Goal: Transaction & Acquisition: Purchase product/service

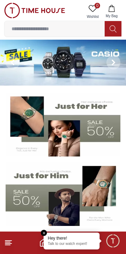
click at [71, 60] on img at bounding box center [63, 63] width 126 height 46
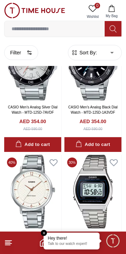
scroll to position [364, 0]
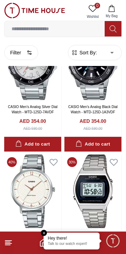
click at [43, 235] on em "Close tooltip" at bounding box center [44, 233] width 6 height 6
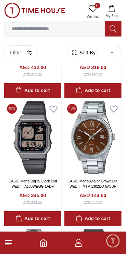
scroll to position [1829, 0]
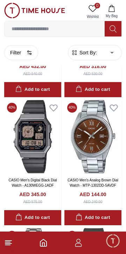
click at [101, 138] on img at bounding box center [93, 137] width 57 height 74
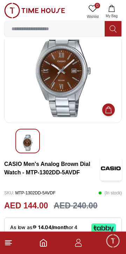
scroll to position [26, 0]
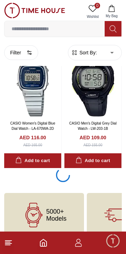
scroll to position [2538, 0]
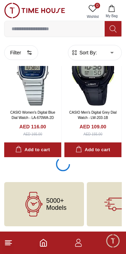
click at [8, 245] on line at bounding box center [7, 245] width 5 height 0
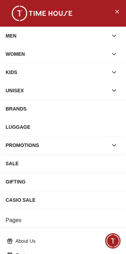
click at [117, 35] on icon "button" at bounding box center [114, 35] width 7 height 7
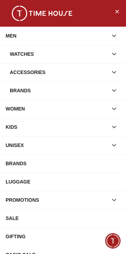
click at [112, 109] on icon "button" at bounding box center [114, 108] width 7 height 7
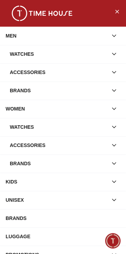
click at [116, 144] on icon "button" at bounding box center [115, 145] width 4 height 2
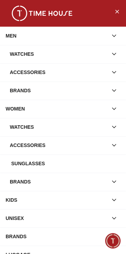
click at [88, 163] on div "Sunglasses" at bounding box center [65, 163] width 109 height 13
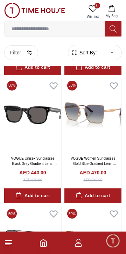
scroll to position [774, 0]
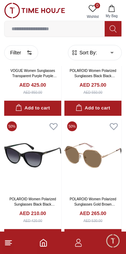
scroll to position [1375, 0]
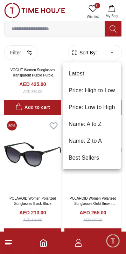
click at [100, 106] on li "Price: Low to High" at bounding box center [92, 107] width 58 height 17
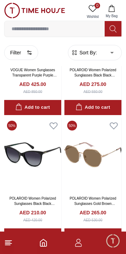
type input "*"
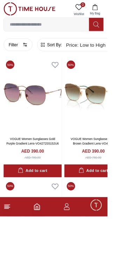
scroll to position [4291, 0]
